Goal: Information Seeking & Learning: Learn about a topic

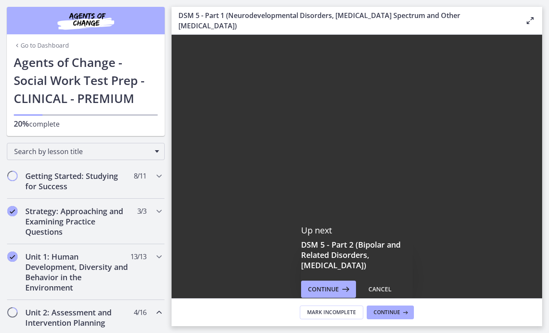
scroll to position [226, 0]
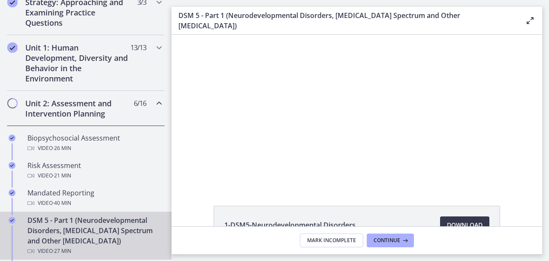
scroll to position [210, 0]
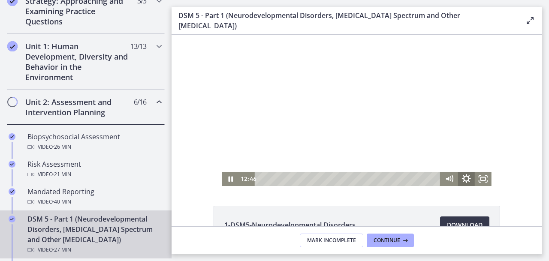
click at [464, 174] on icon "Show settings menu" at bounding box center [466, 179] width 20 height 17
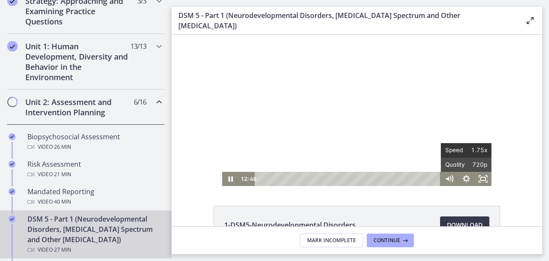
click at [469, 150] on span "1.75x" at bounding box center [476, 150] width 21 height 14
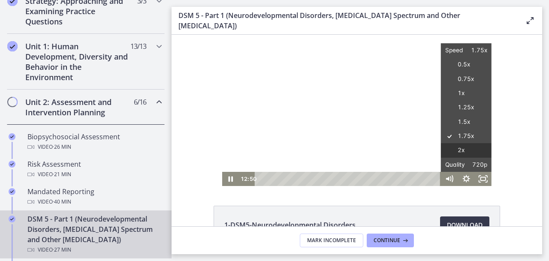
click at [461, 149] on label "2x" at bounding box center [466, 150] width 51 height 15
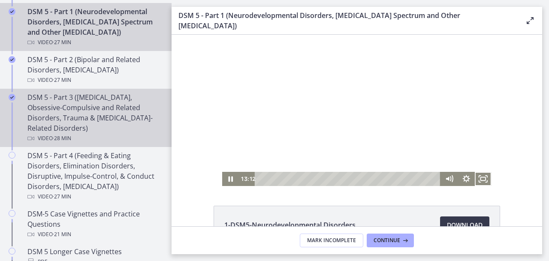
scroll to position [420, 0]
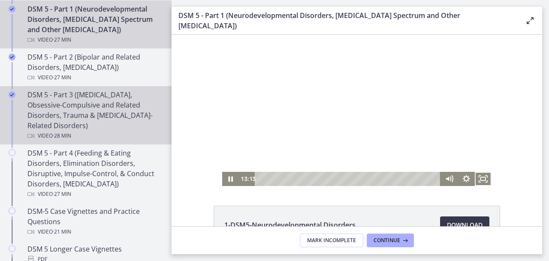
click at [103, 129] on div "DSM 5 - Part 3 ([MEDICAL_DATA], Obsessive-Compulsive and Related Disorders, Tra…" at bounding box center [94, 115] width 134 height 51
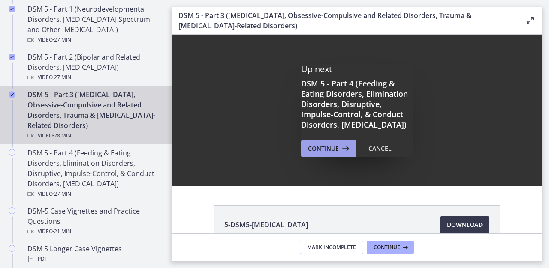
click at [328, 157] on button "Continue" at bounding box center [328, 148] width 55 height 17
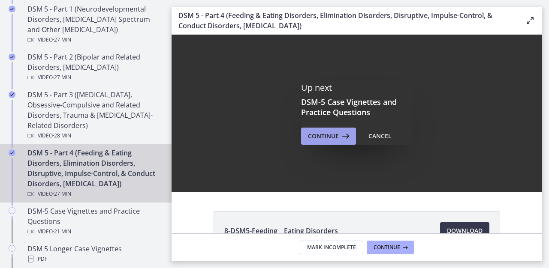
click at [325, 140] on span "Continue" at bounding box center [323, 136] width 31 height 10
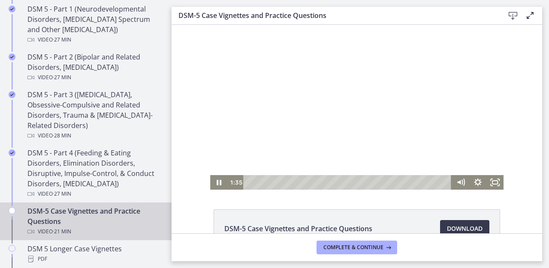
click at [277, 135] on div at bounding box center [356, 107] width 293 height 165
click at [495, 179] on icon "Fullscreen" at bounding box center [494, 183] width 21 height 18
click at [217, 181] on icon "Play Video" at bounding box center [219, 183] width 4 height 6
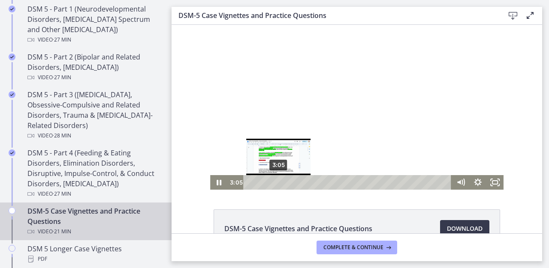
click at [275, 181] on div "3:05" at bounding box center [349, 182] width 198 height 15
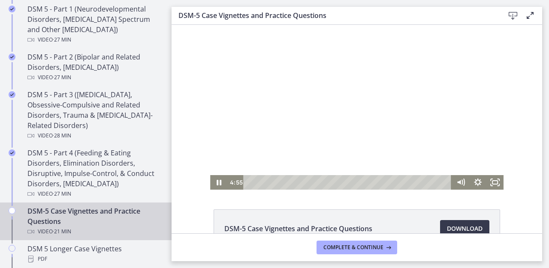
click at [343, 136] on div at bounding box center [356, 107] width 293 height 165
click at [491, 184] on icon "Fullscreen" at bounding box center [494, 182] width 17 height 15
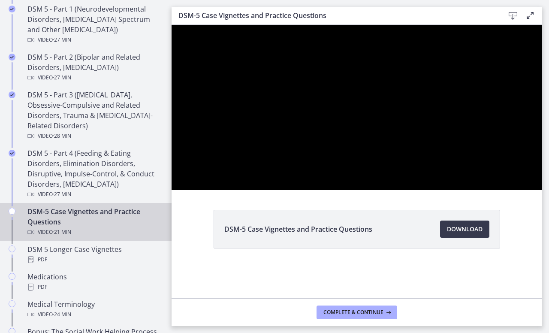
click at [520, 171] on button "Unfullscreen" at bounding box center [531, 180] width 22 height 19
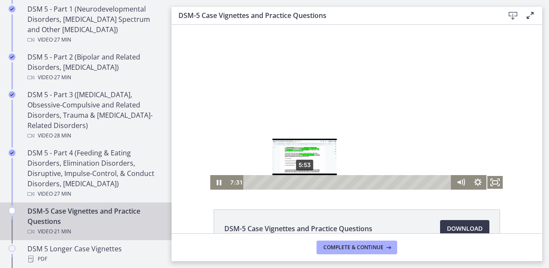
click at [301, 183] on div "5:53" at bounding box center [349, 182] width 198 height 15
click at [306, 183] on div "6:23" at bounding box center [349, 182] width 198 height 15
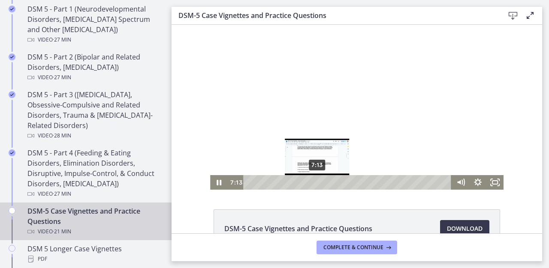
click at [314, 182] on div "7:13" at bounding box center [349, 182] width 198 height 15
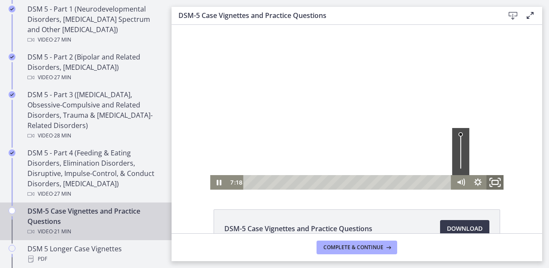
click at [493, 180] on icon "Fullscreen" at bounding box center [494, 183] width 21 height 18
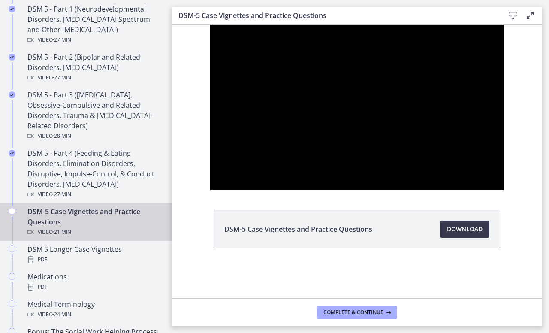
click at [481, 171] on button "Unfullscreen" at bounding box center [492, 180] width 22 height 19
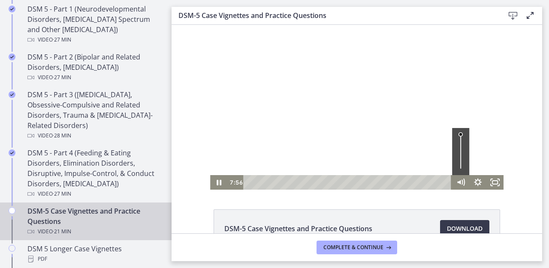
click at [357, 124] on div at bounding box center [356, 107] width 293 height 165
click at [494, 183] on icon "Fullscreen" at bounding box center [494, 183] width 21 height 18
click at [392, 116] on div at bounding box center [356, 107] width 293 height 165
click at [489, 176] on icon "Fullscreen" at bounding box center [494, 183] width 21 height 18
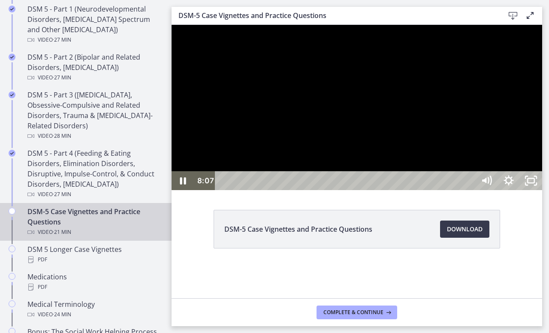
click at [439, 190] on div at bounding box center [357, 107] width 370 height 165
click at [393, 190] on div at bounding box center [357, 107] width 370 height 165
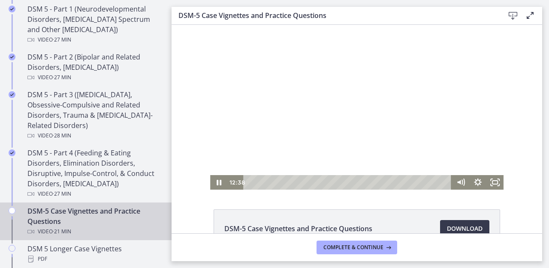
click at [269, 113] on div at bounding box center [356, 107] width 293 height 165
click at [493, 184] on icon "Fullscreen" at bounding box center [494, 182] width 17 height 15
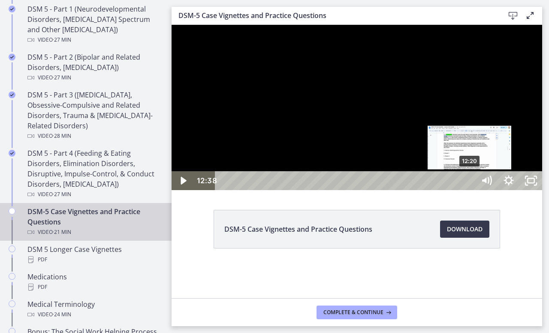
click at [469, 190] on div "12:20" at bounding box center [346, 180] width 247 height 19
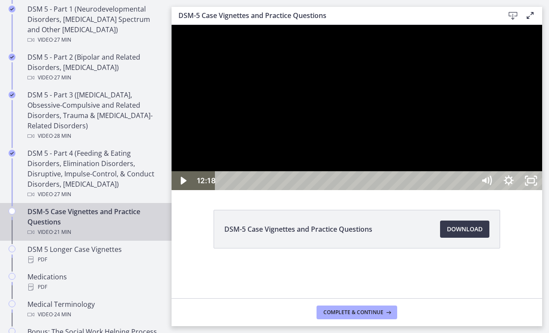
click at [445, 190] on div at bounding box center [357, 107] width 370 height 165
click at [172, 25] on button "Play Video: cmpffbaq9n7s72sd296g.mp4" at bounding box center [172, 25] width 0 height 0
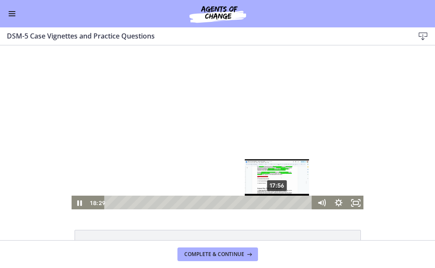
click at [275, 205] on div "17:56" at bounding box center [210, 203] width 198 height 15
click at [276, 203] on div "Playbar" at bounding box center [278, 203] width 5 height 5
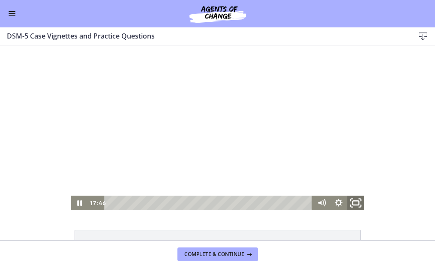
click at [358, 203] on icon "Fullscreen" at bounding box center [356, 204] width 21 height 18
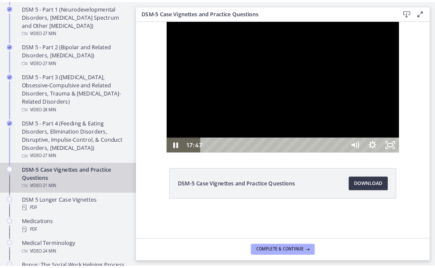
scroll to position [421, 0]
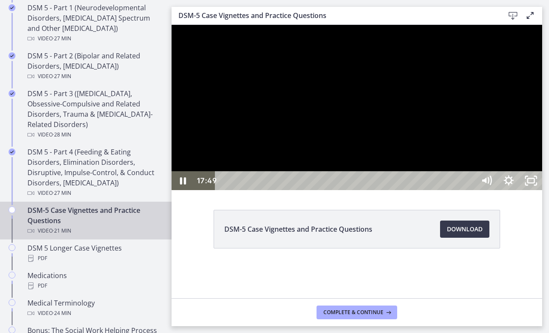
click at [458, 190] on div at bounding box center [357, 107] width 370 height 165
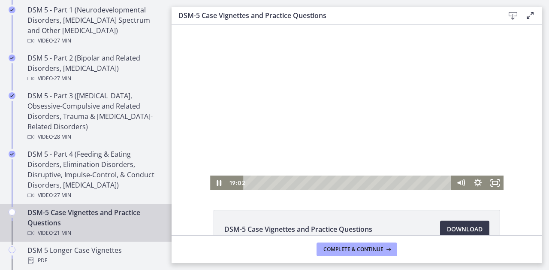
scroll to position [421, 0]
